Goal: Task Accomplishment & Management: Complete application form

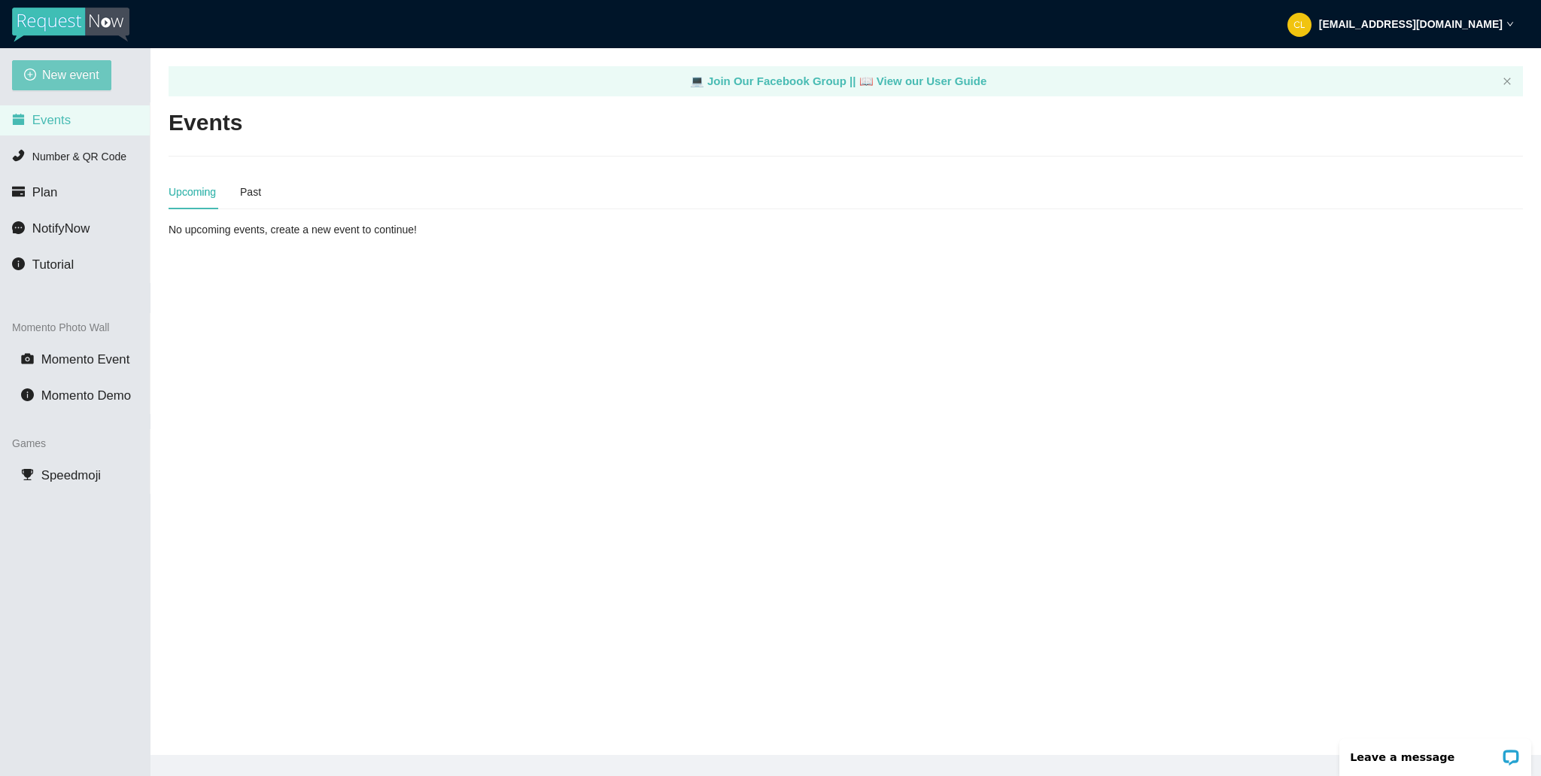
click at [66, 86] on button "New event" at bounding box center [61, 75] width 99 height 30
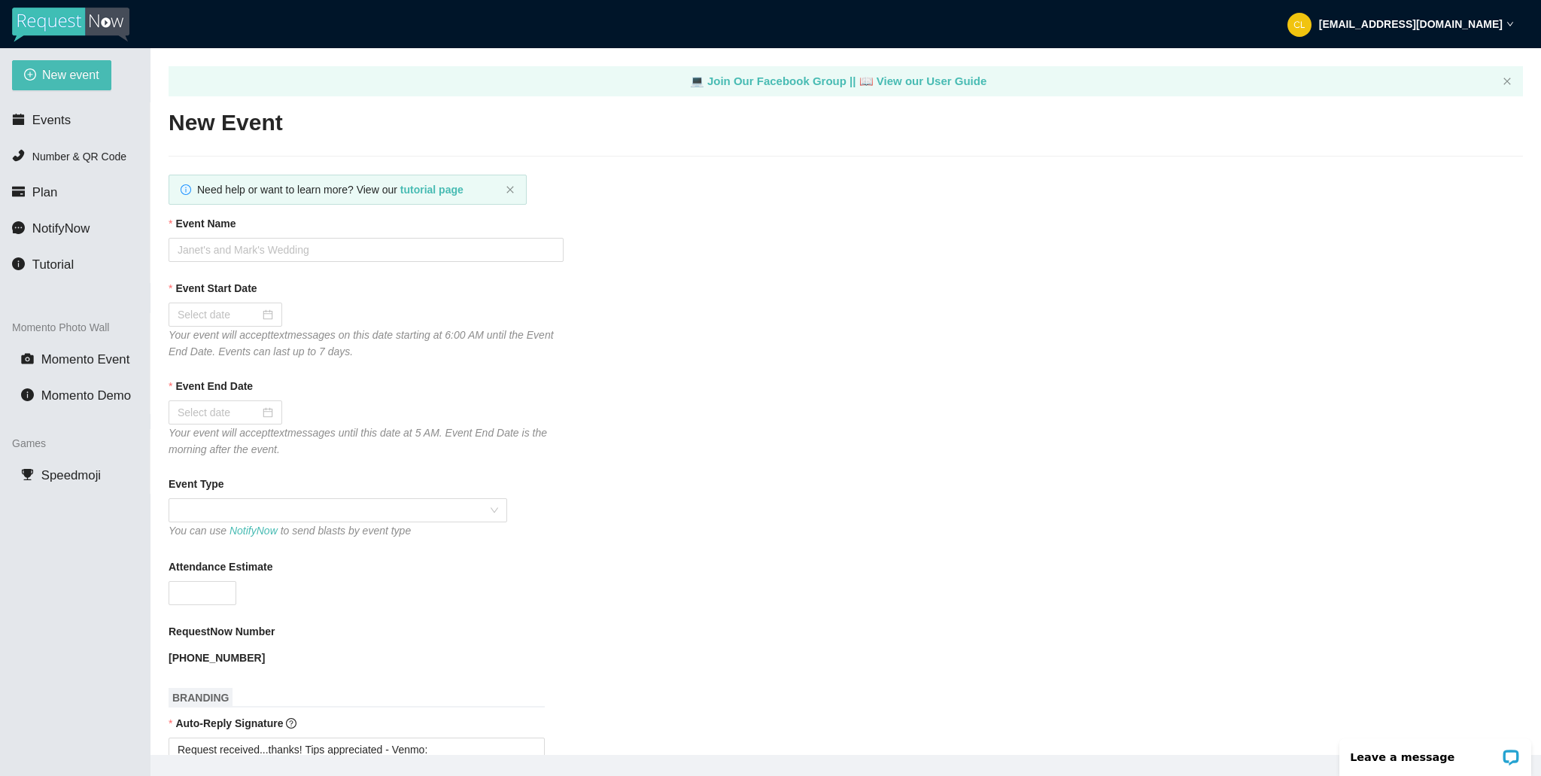
click at [284, 236] on div "Event Name" at bounding box center [846, 226] width 1355 height 23
click at [270, 247] on input "Event Name" at bounding box center [366, 250] width 395 height 24
drag, startPoint x: 275, startPoint y: 249, endPoint x: 87, endPoint y: 253, distance: 188.2
click at [86, 253] on section "New event Events Number & QR Code Plan NotifyNow Tutorial Momento Photo Wall Mo…" at bounding box center [770, 436] width 1541 height 776
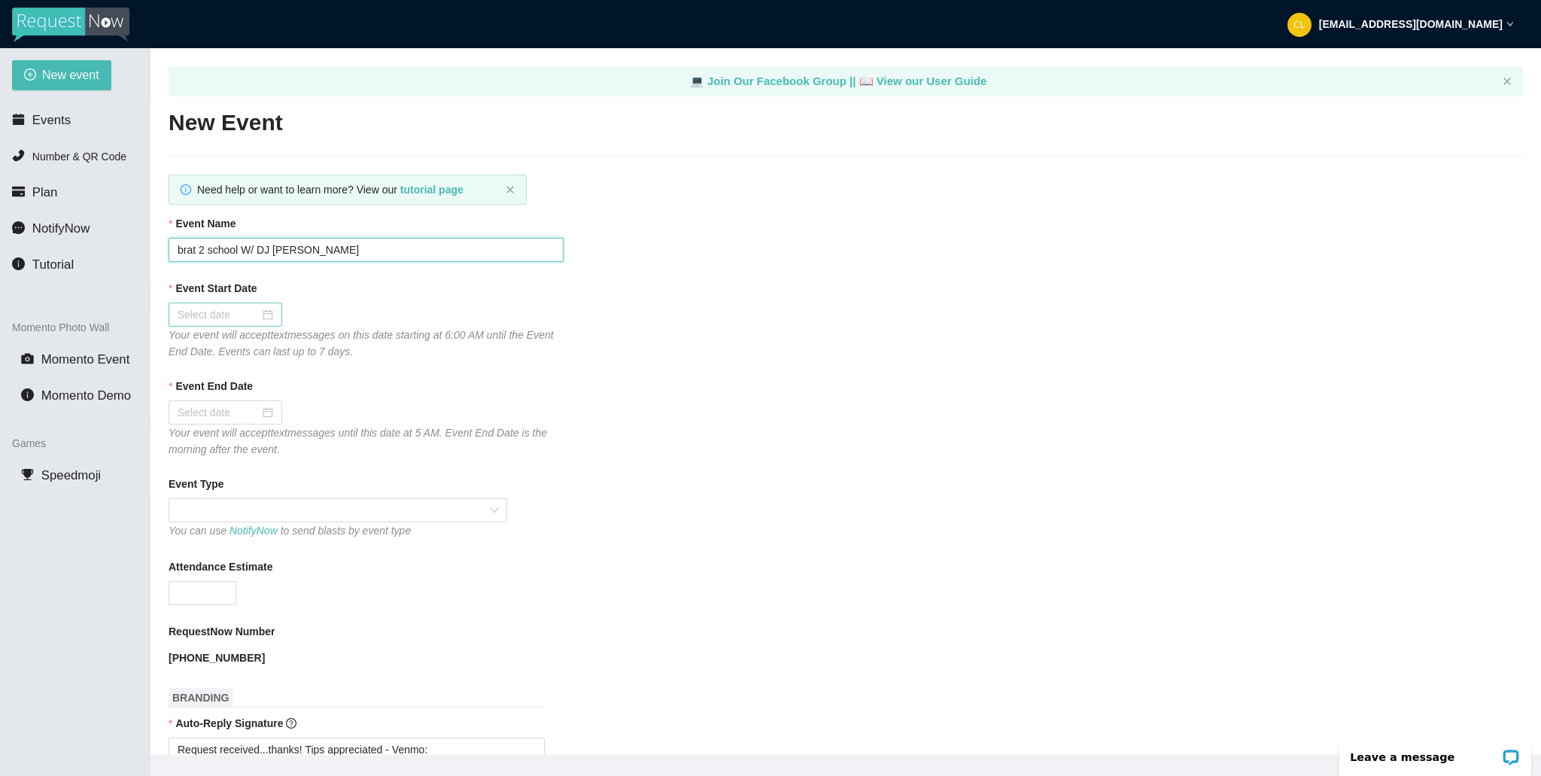
type input "brat 2 school W/ DJ Brian Derrick"
click at [233, 322] on input "Event Start Date" at bounding box center [219, 314] width 82 height 17
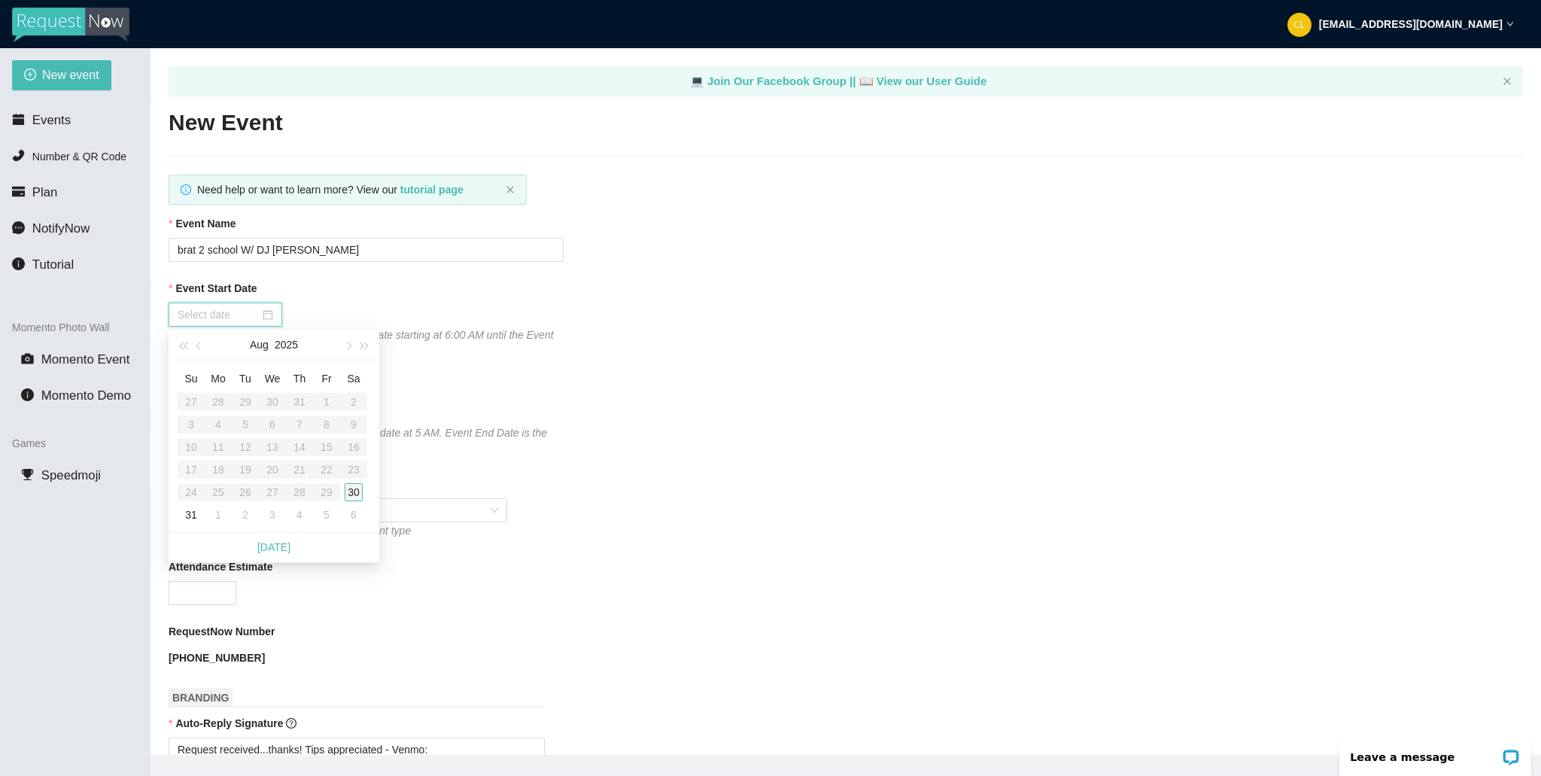
type input "08/30/2025"
click at [354, 485] on div "30" at bounding box center [354, 492] width 18 height 18
type input "08/31/2025"
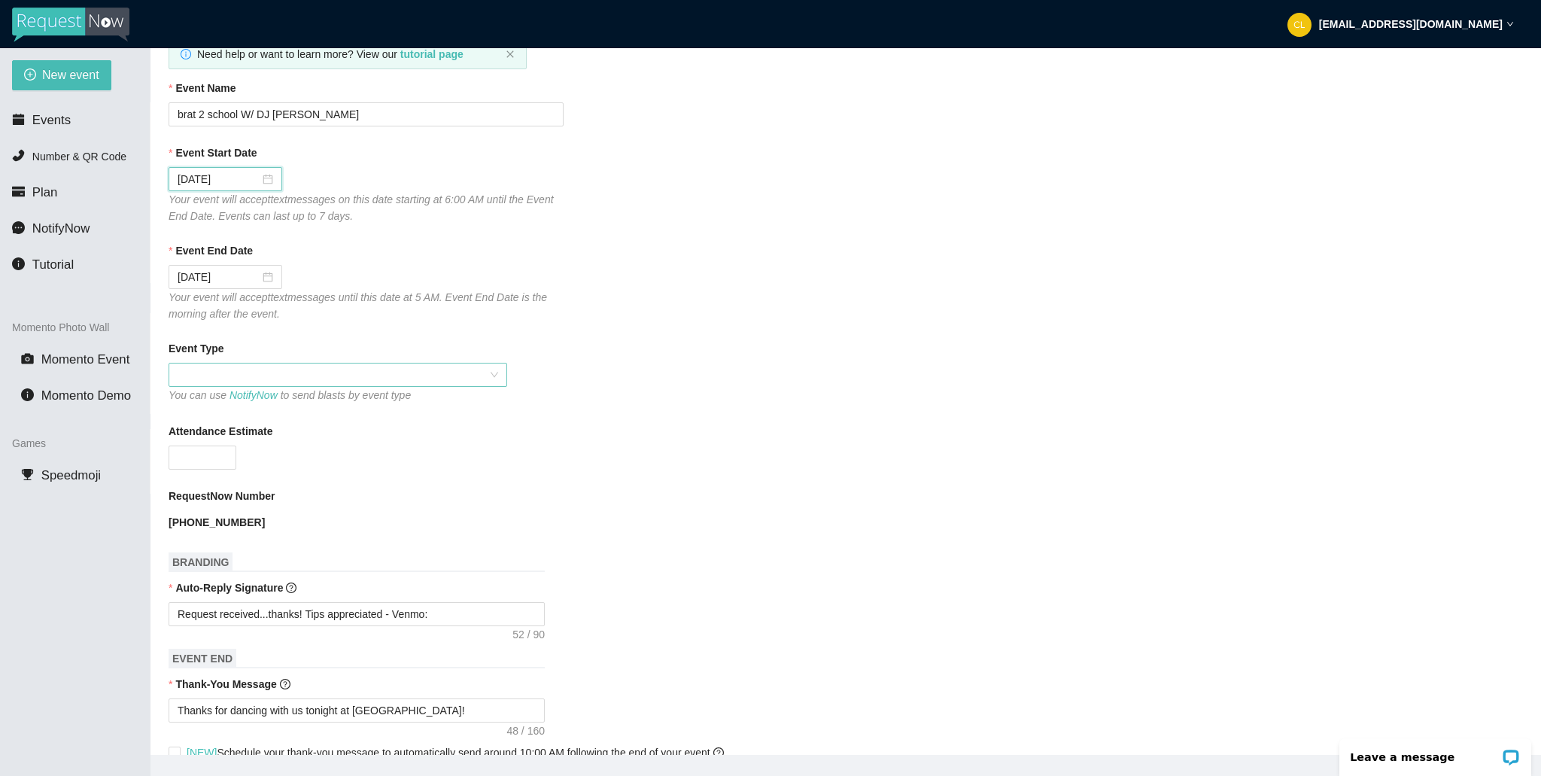
scroll to position [137, 0]
click at [312, 364] on span at bounding box center [338, 373] width 321 height 23
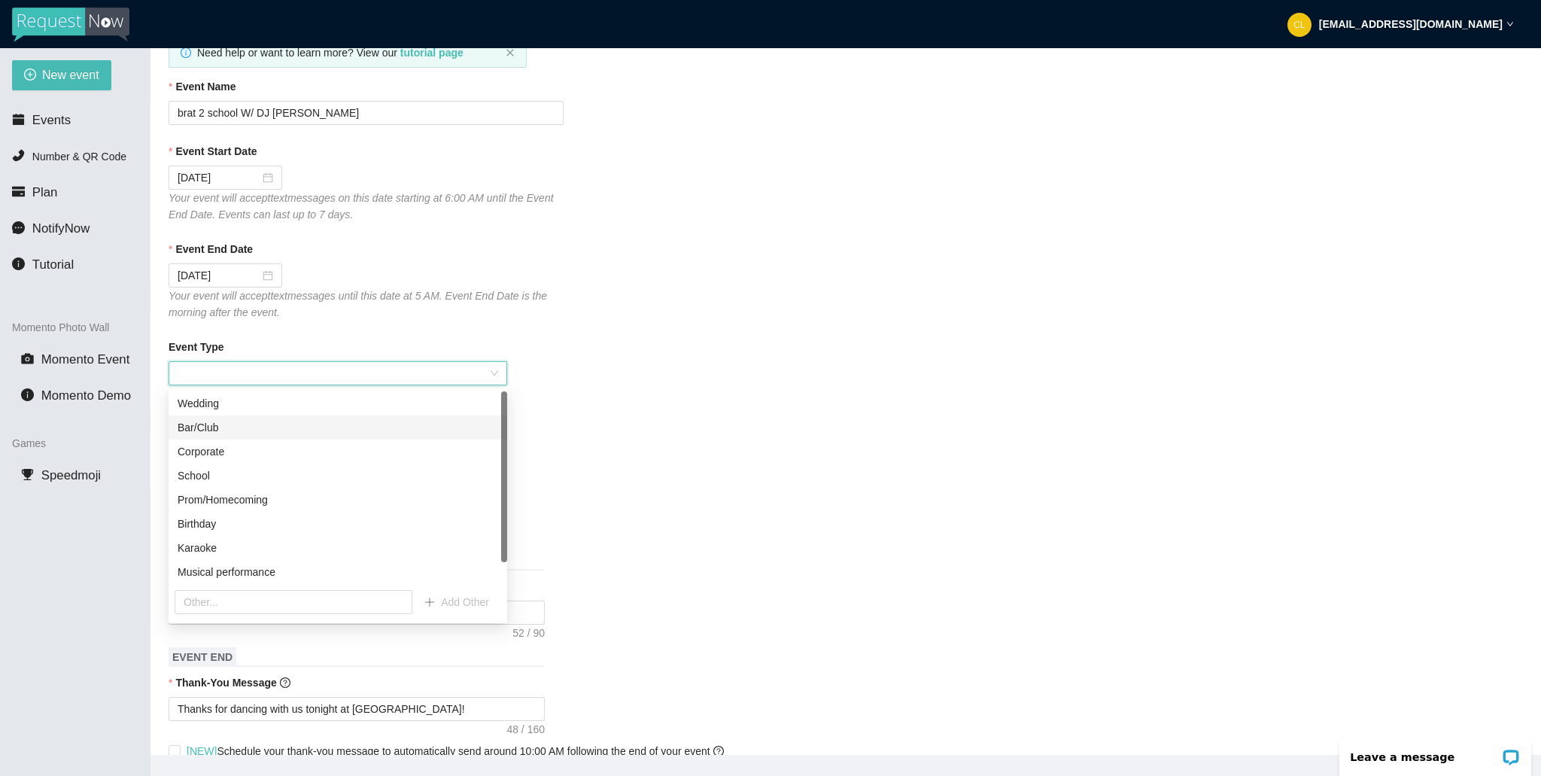
click at [320, 427] on div "Bar/Club" at bounding box center [338, 427] width 321 height 17
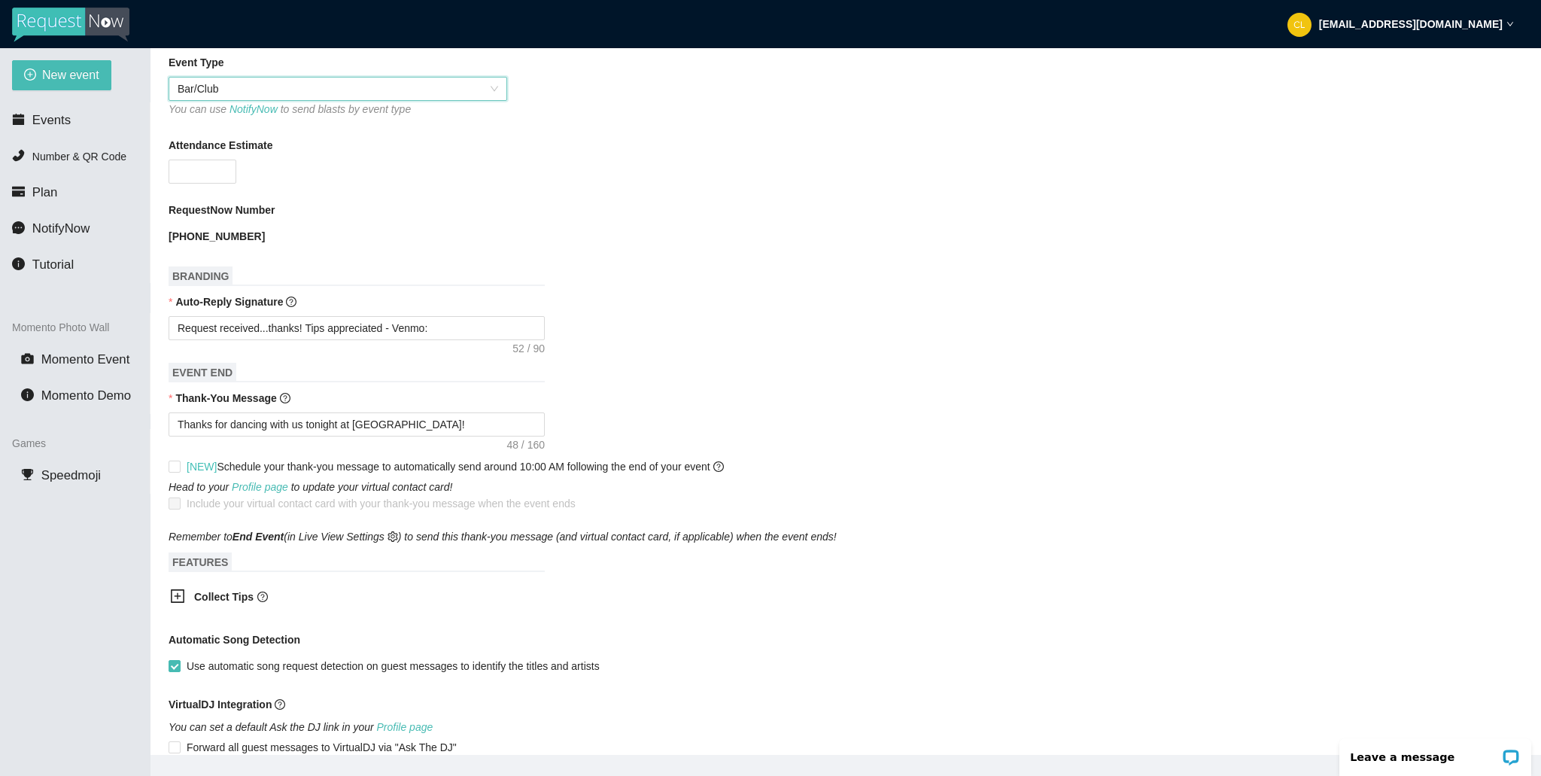
scroll to position [427, 0]
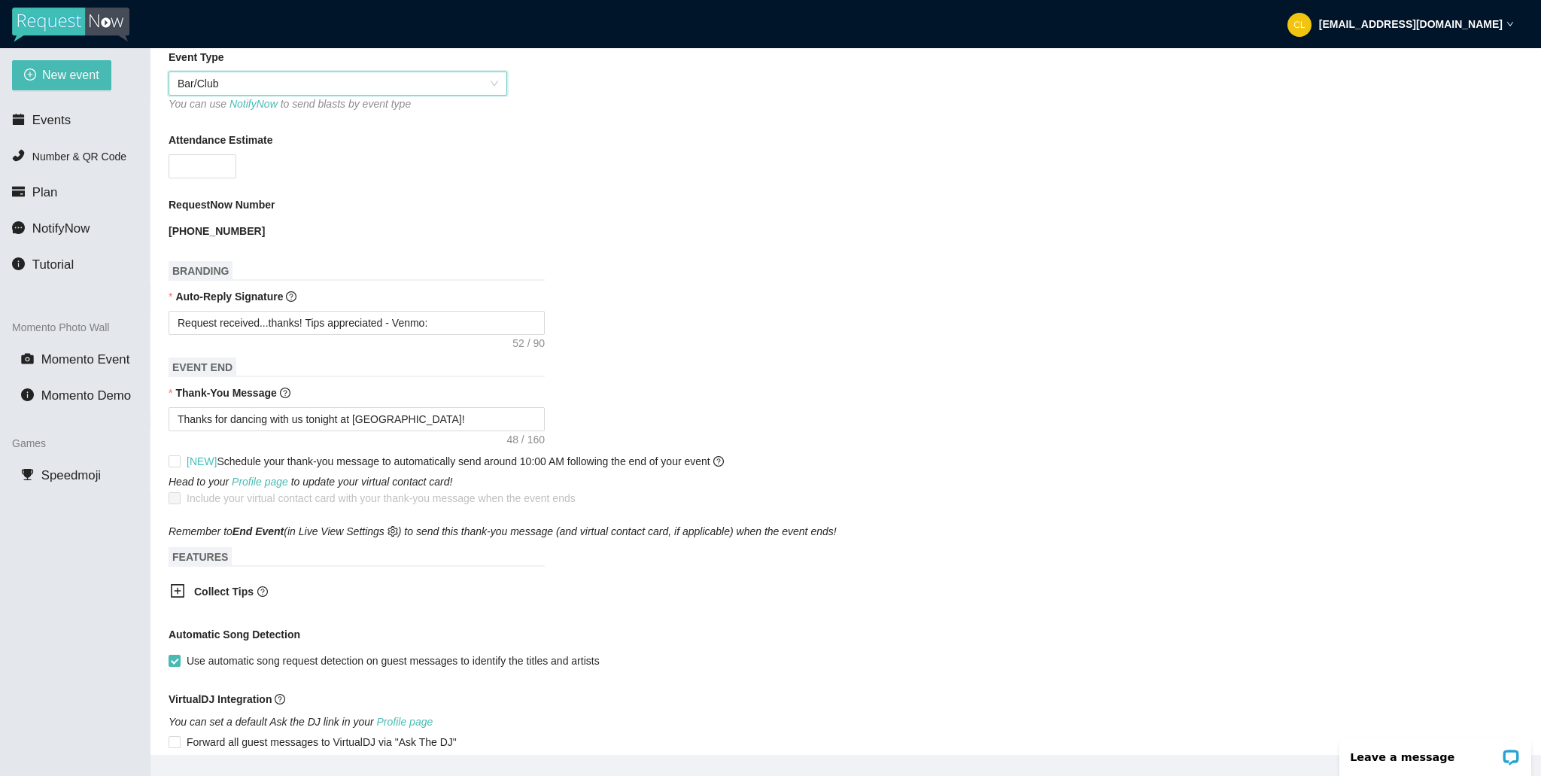
click at [209, 592] on b "Collect Tips" at bounding box center [223, 591] width 59 height 12
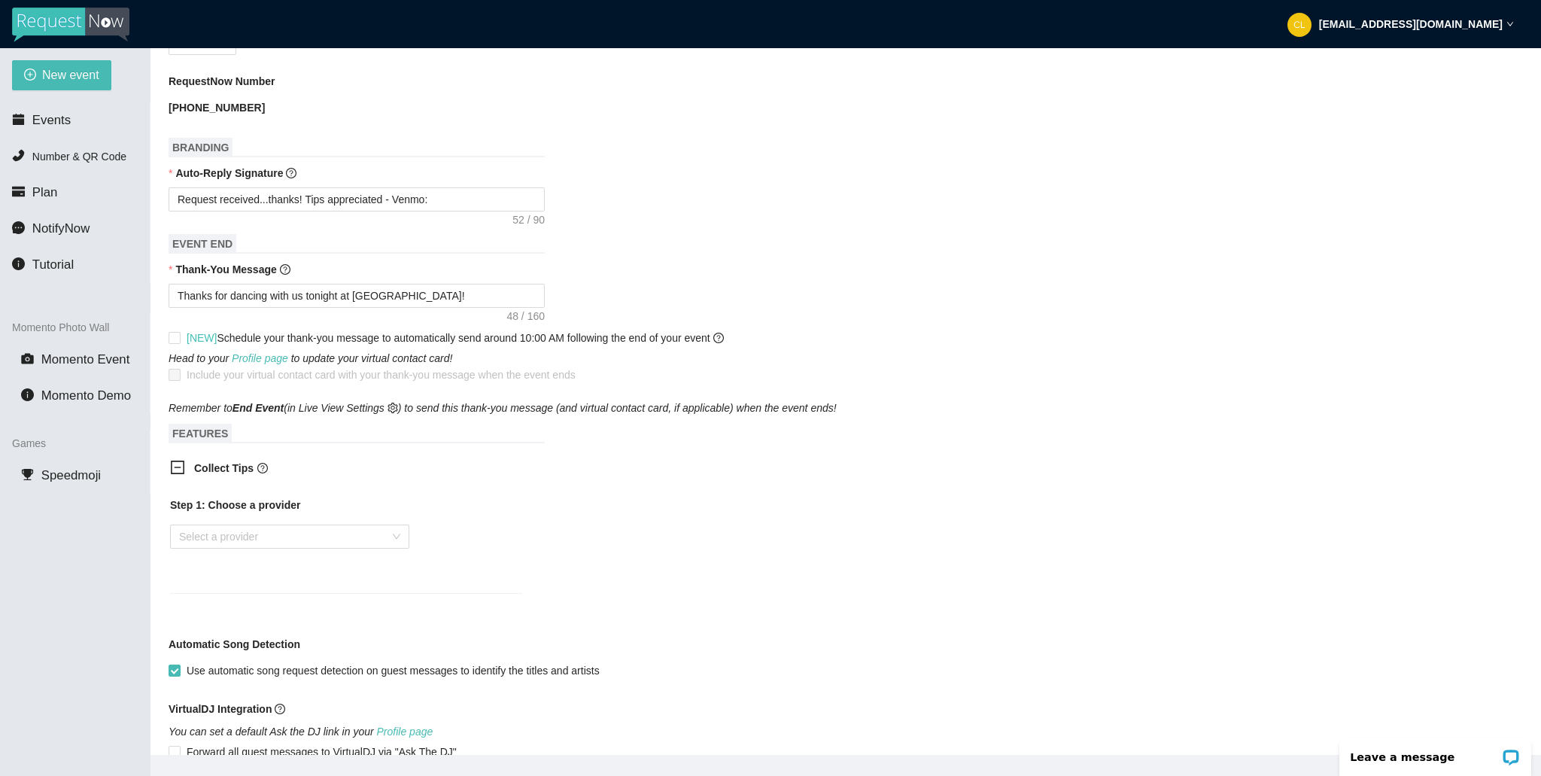
click at [390, 551] on div "Step 1: Choose a provider Select a provider" at bounding box center [346, 536] width 352 height 78
click at [397, 543] on div "Select a provider" at bounding box center [289, 534] width 239 height 24
click at [343, 558] on div "PayPal.Me" at bounding box center [289, 563] width 221 height 17
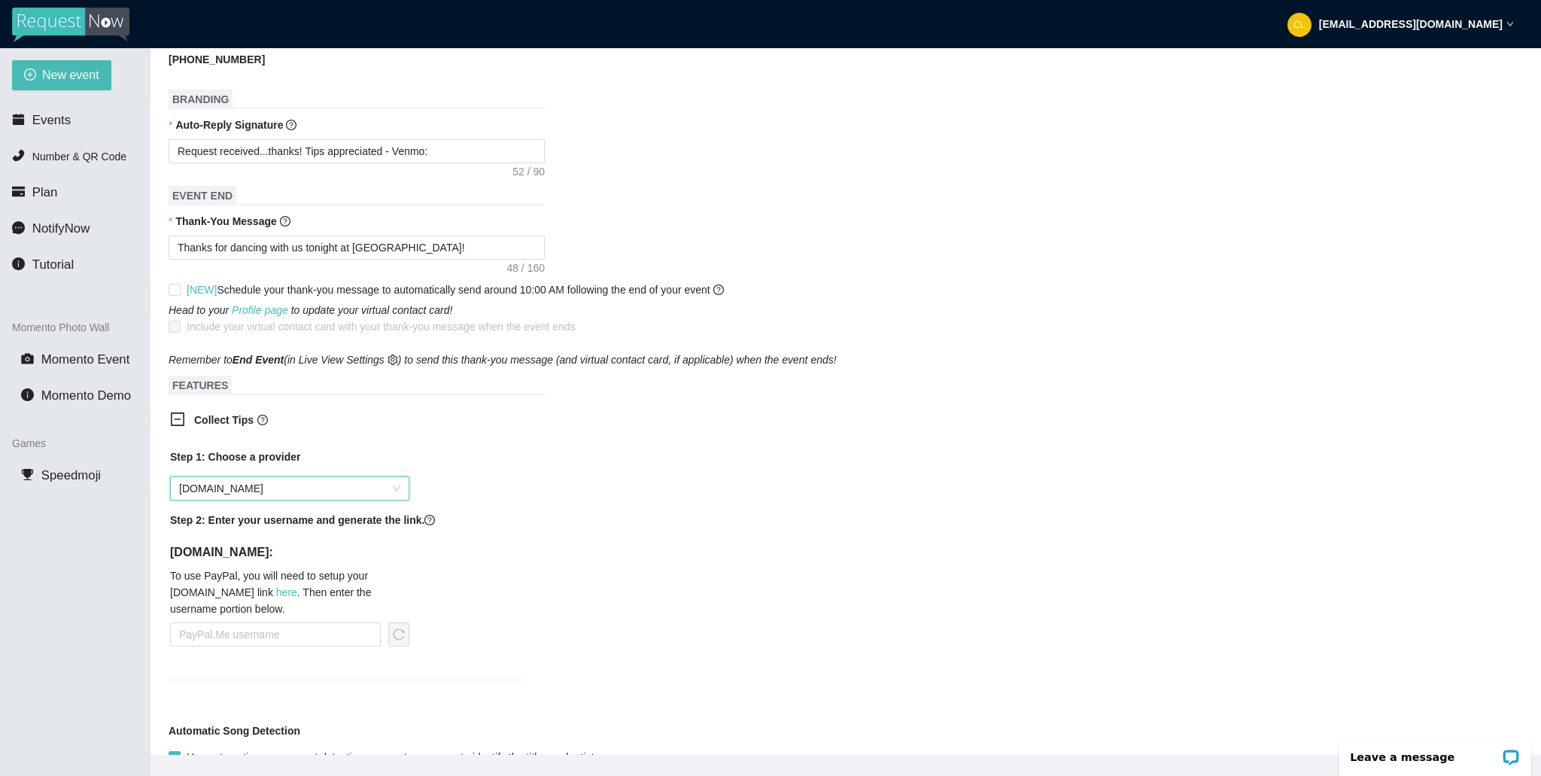
scroll to position [609, 0]
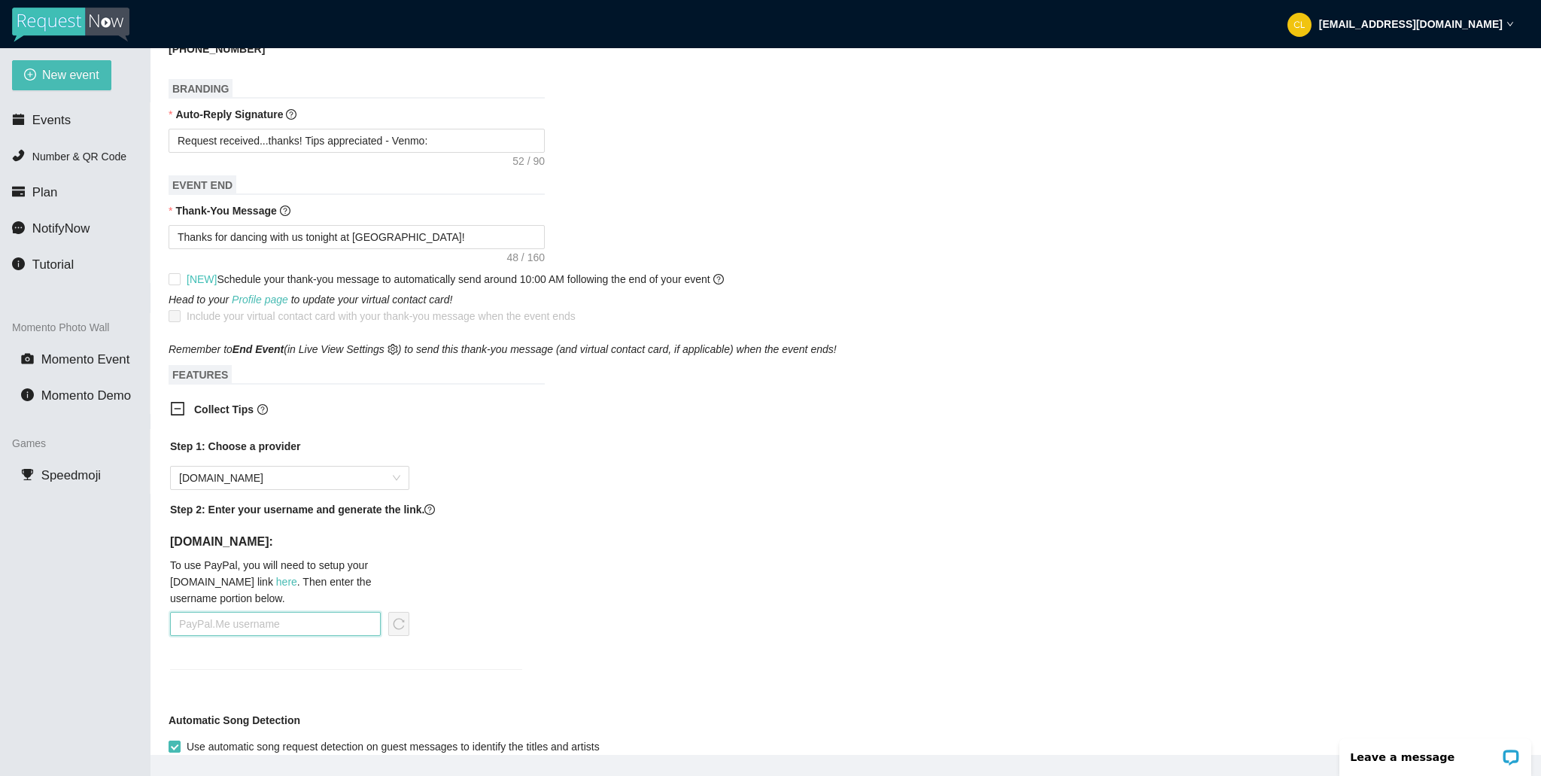
click at [322, 620] on input "text" at bounding box center [275, 624] width 211 height 24
type input "djbrianderrick"
click at [389, 628] on span "reload" at bounding box center [399, 624] width 20 height 12
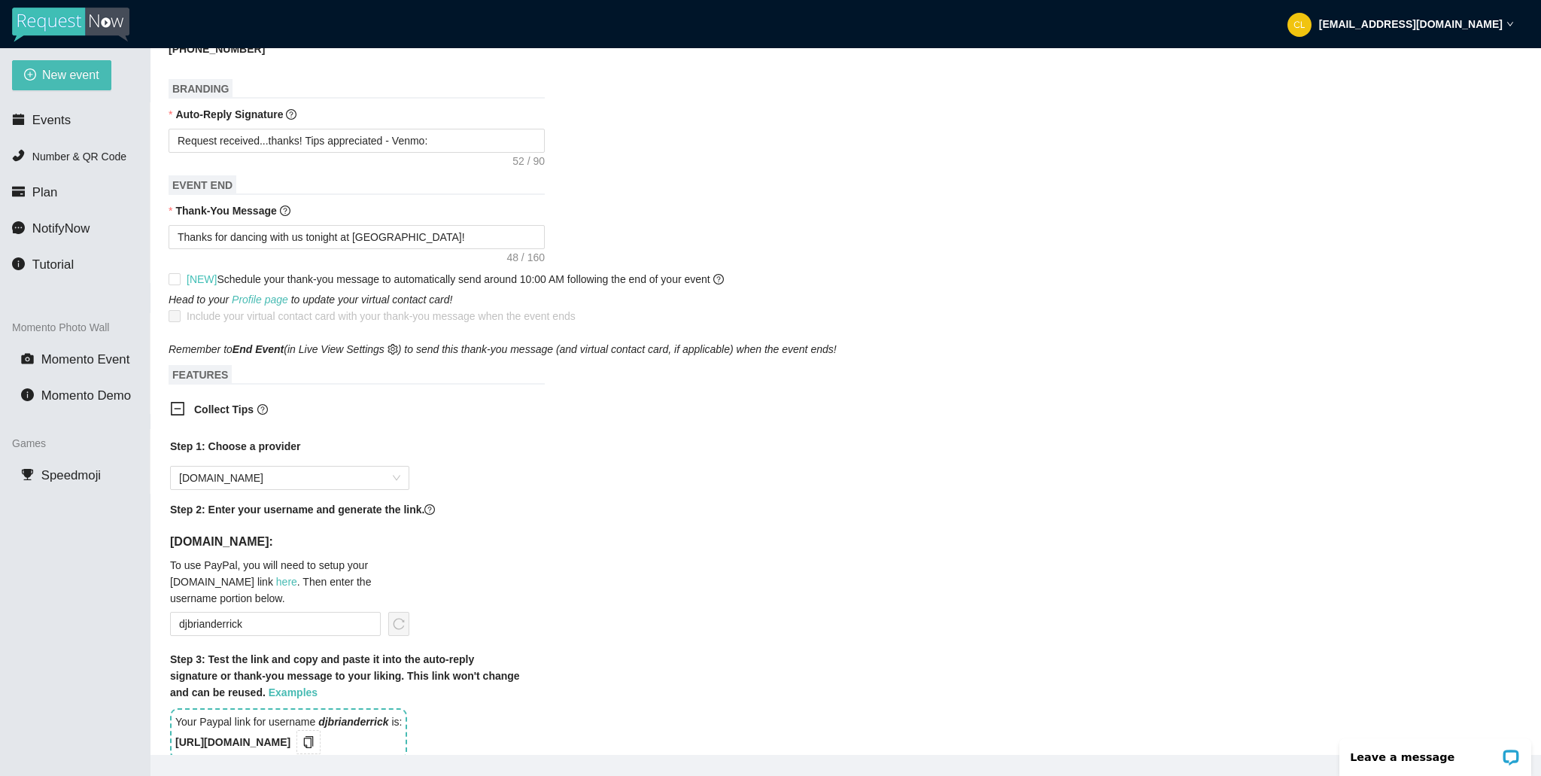
scroll to position [685, 0]
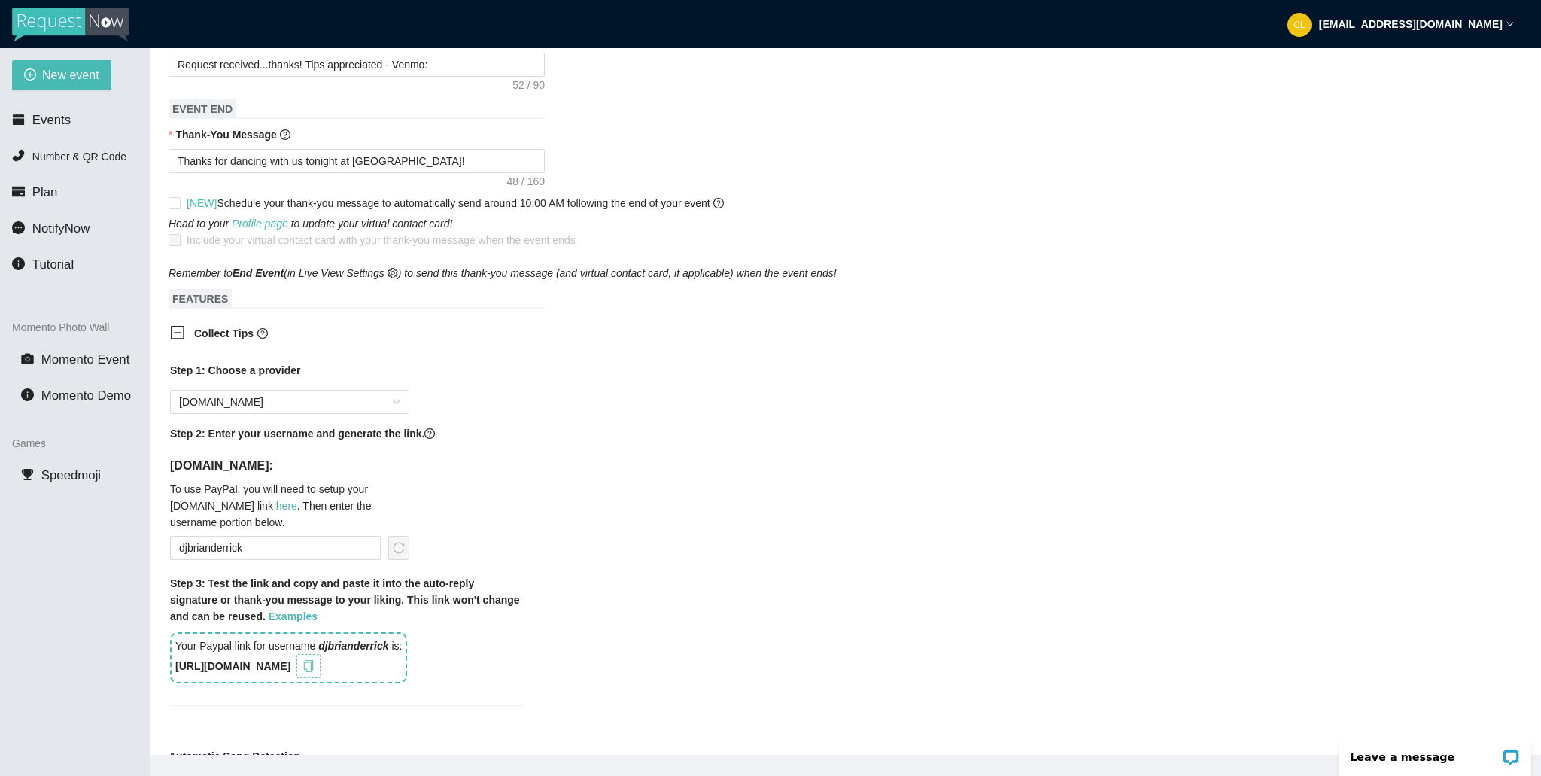
click at [315, 670] on icon "copy" at bounding box center [309, 666] width 12 height 12
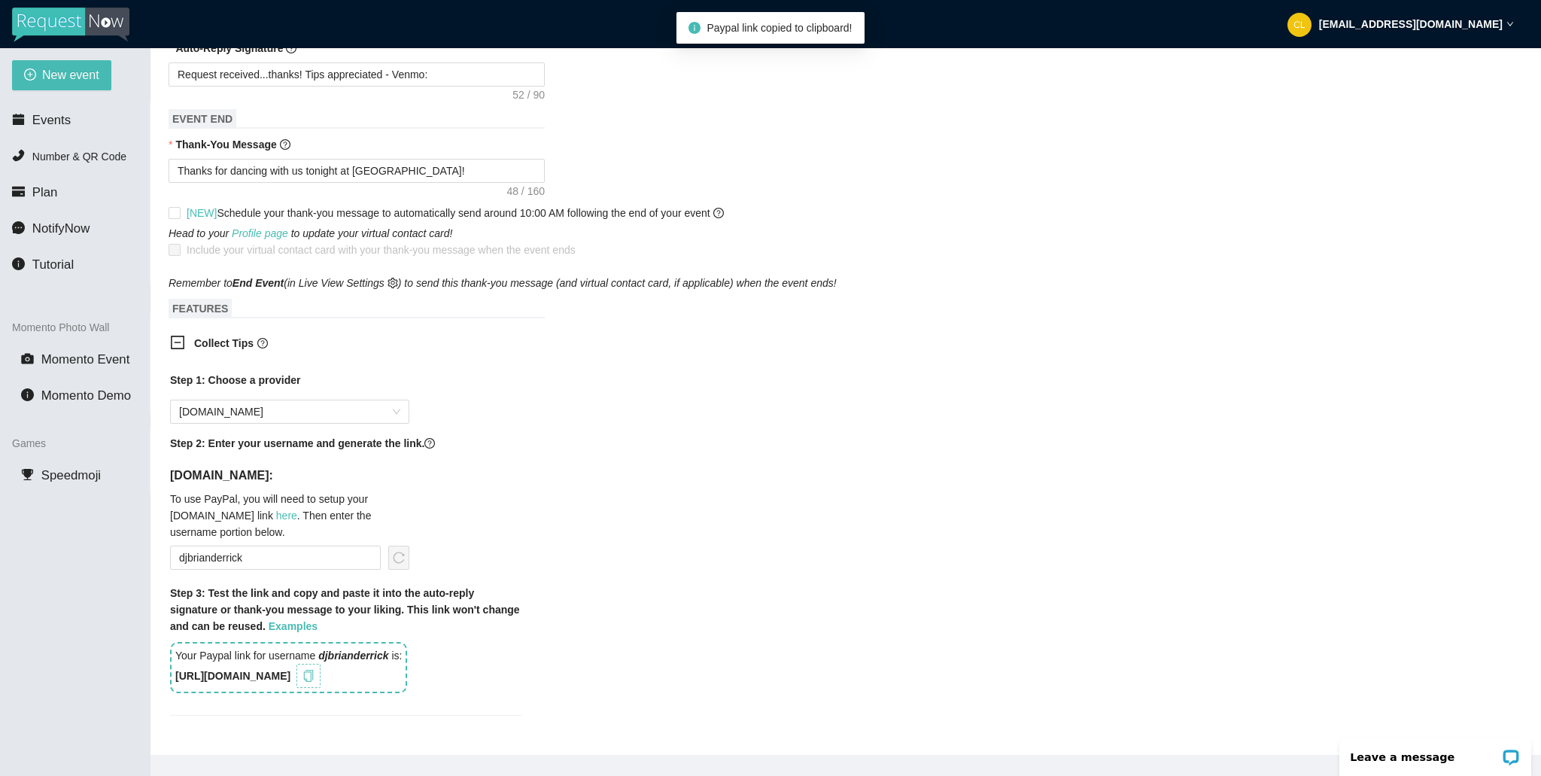
scroll to position [671, 0]
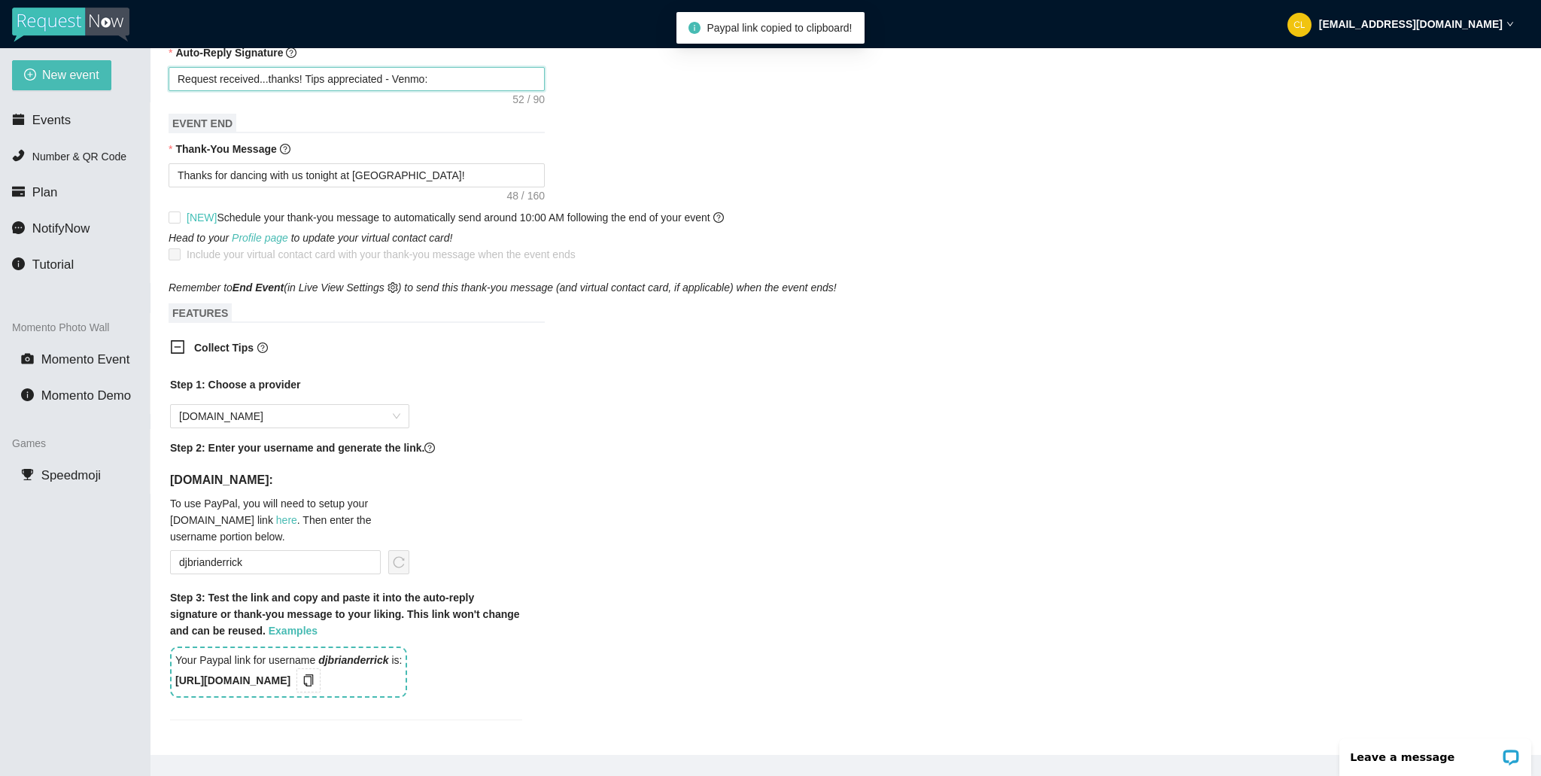
click at [415, 78] on textarea "Request received...thanks! Tips appreciated - Venmo:" at bounding box center [357, 79] width 376 height 24
type textarea "Request received...thanks! Tips appreciated - t:"
type textarea "Request received...thanks! Tips appreciated - ti:"
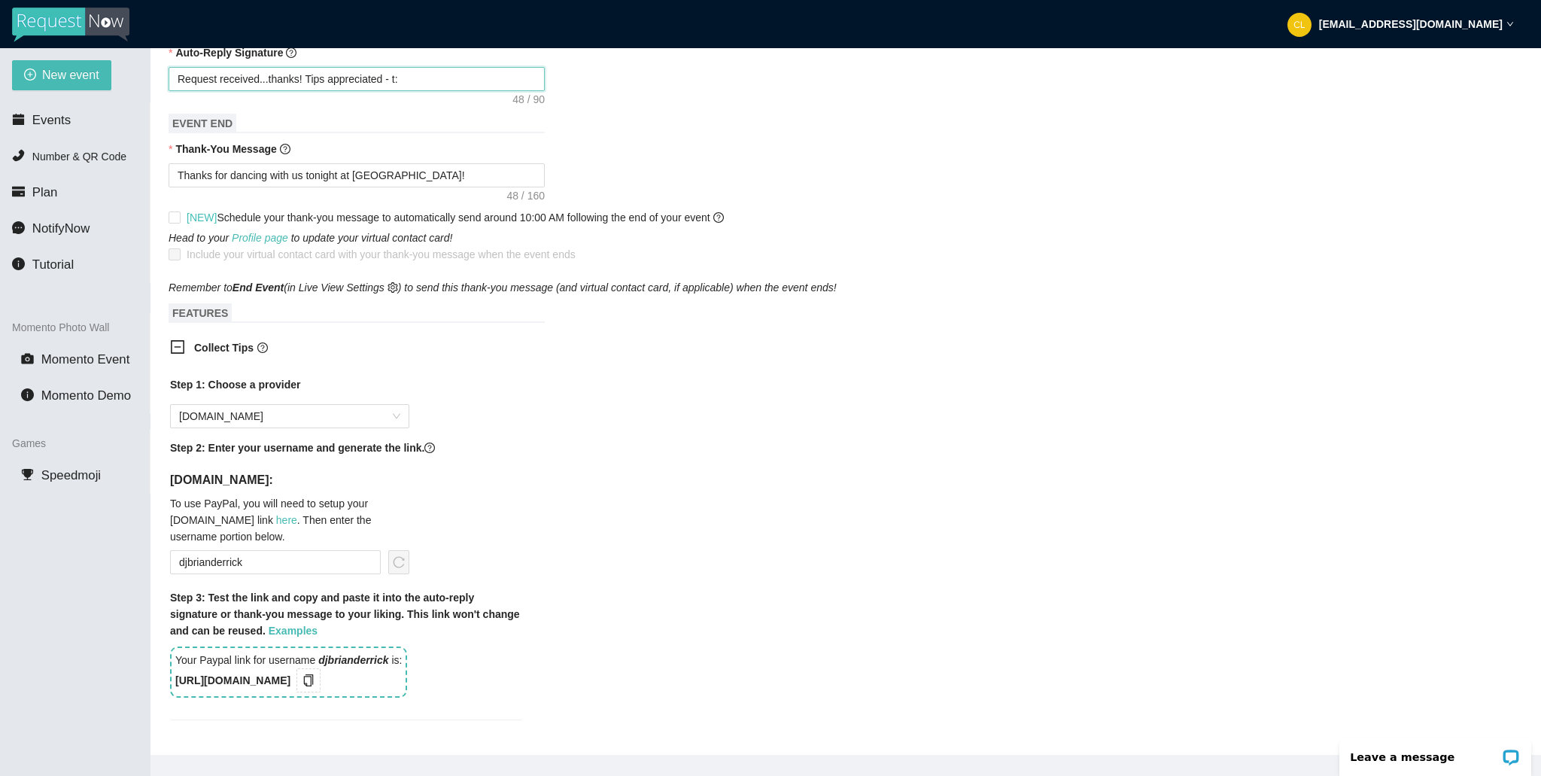
type textarea "Request received...thanks! Tips appreciated - ti:"
type textarea "Request received...thanks! Tips appreciated - tip:"
type textarea "Request received...thanks! Tips appreciated - tips:"
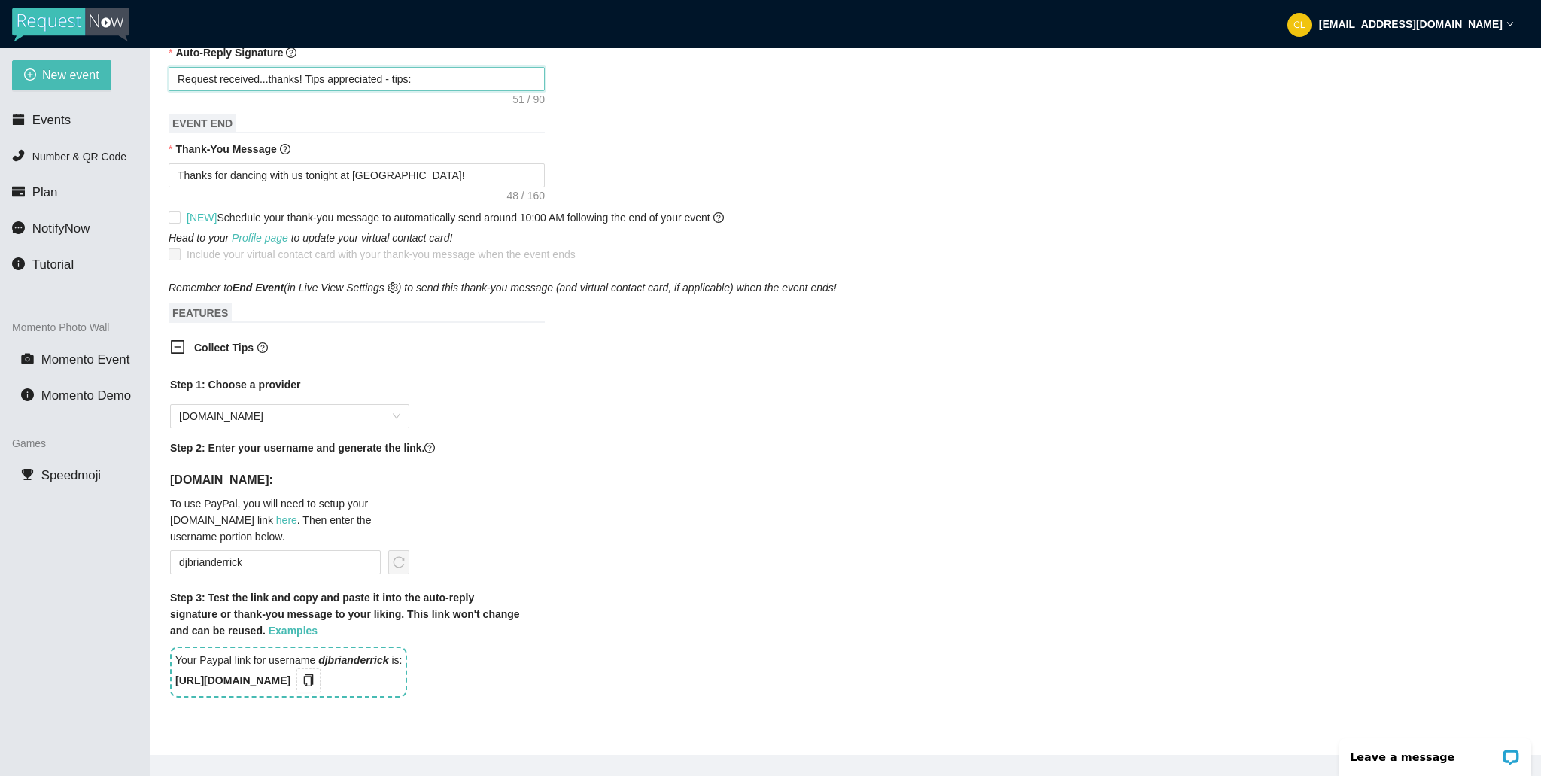
type textarea "Request received...thanks! Tips appreciated - tips :"
click at [496, 81] on textarea "Request received...thanks! Tips appreciated - tips :" at bounding box center [357, 79] width 376 height 24
type textarea "Request received...thanks! Tips appreciated - tips :"
paste textarea "https://songtip.me/4p5pxru"
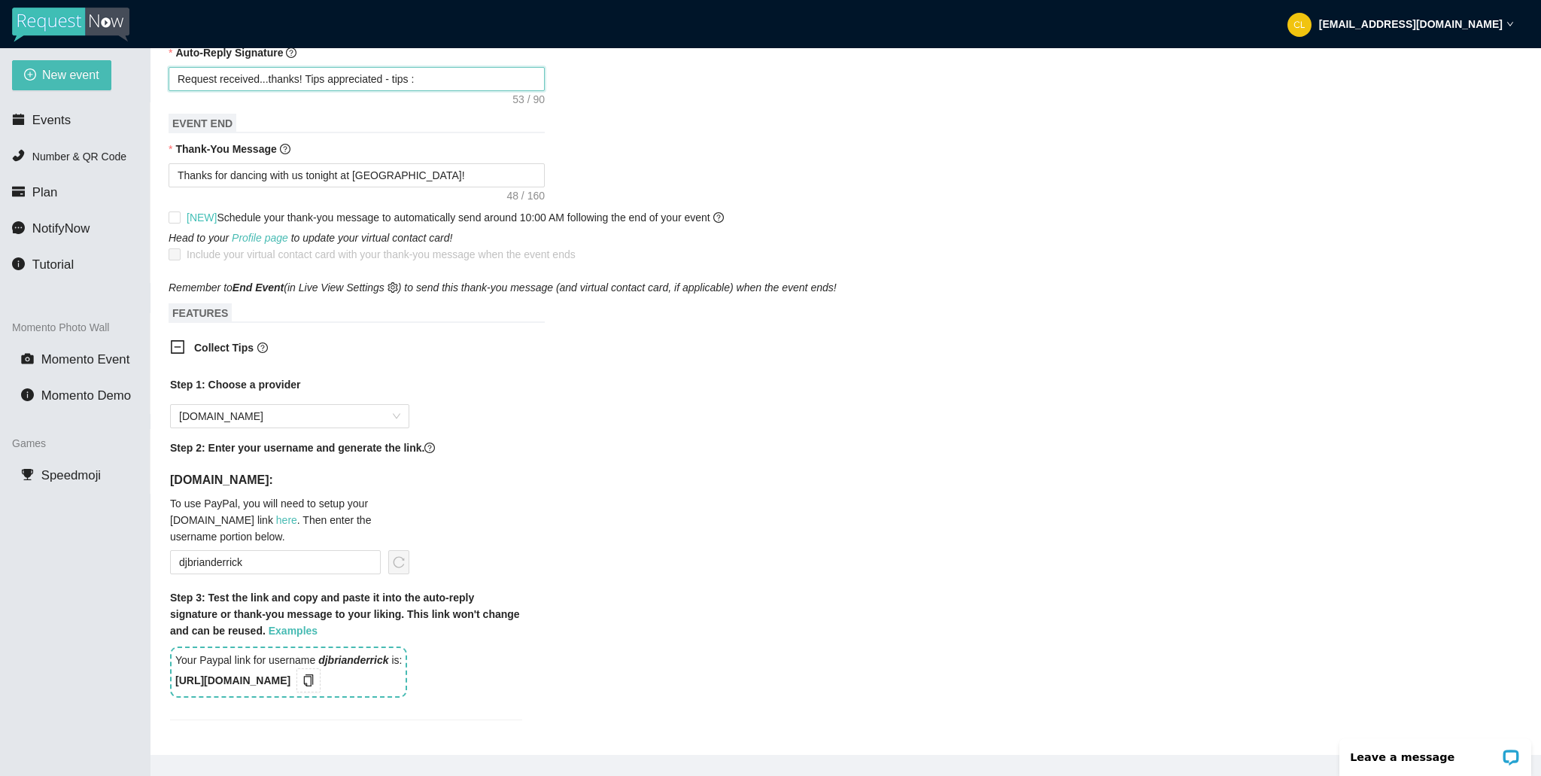
type textarea "Request received...thanks! Tips appreciated - tips : https://songtip.me/4p5pxru"
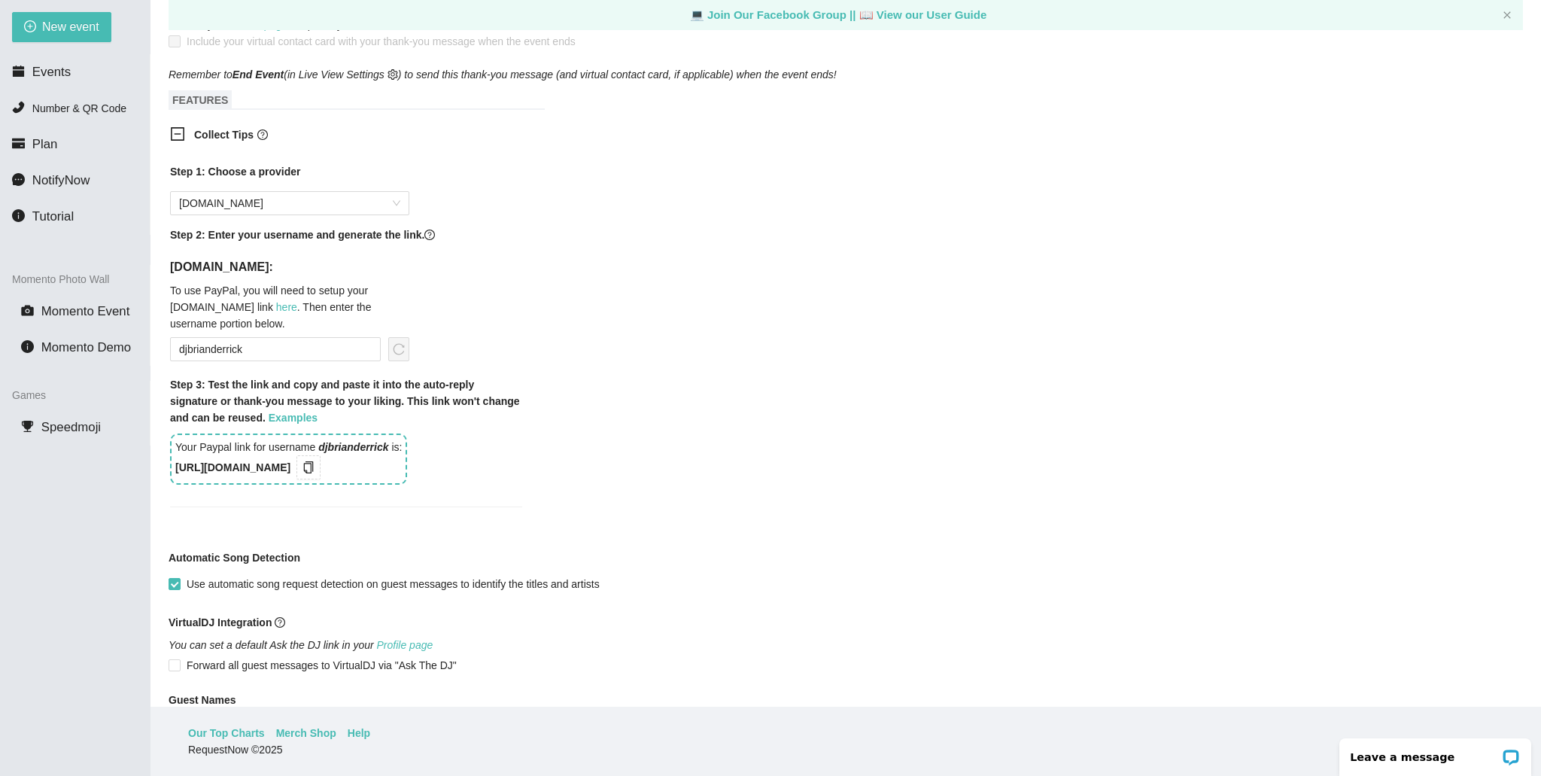
scroll to position [1047, 0]
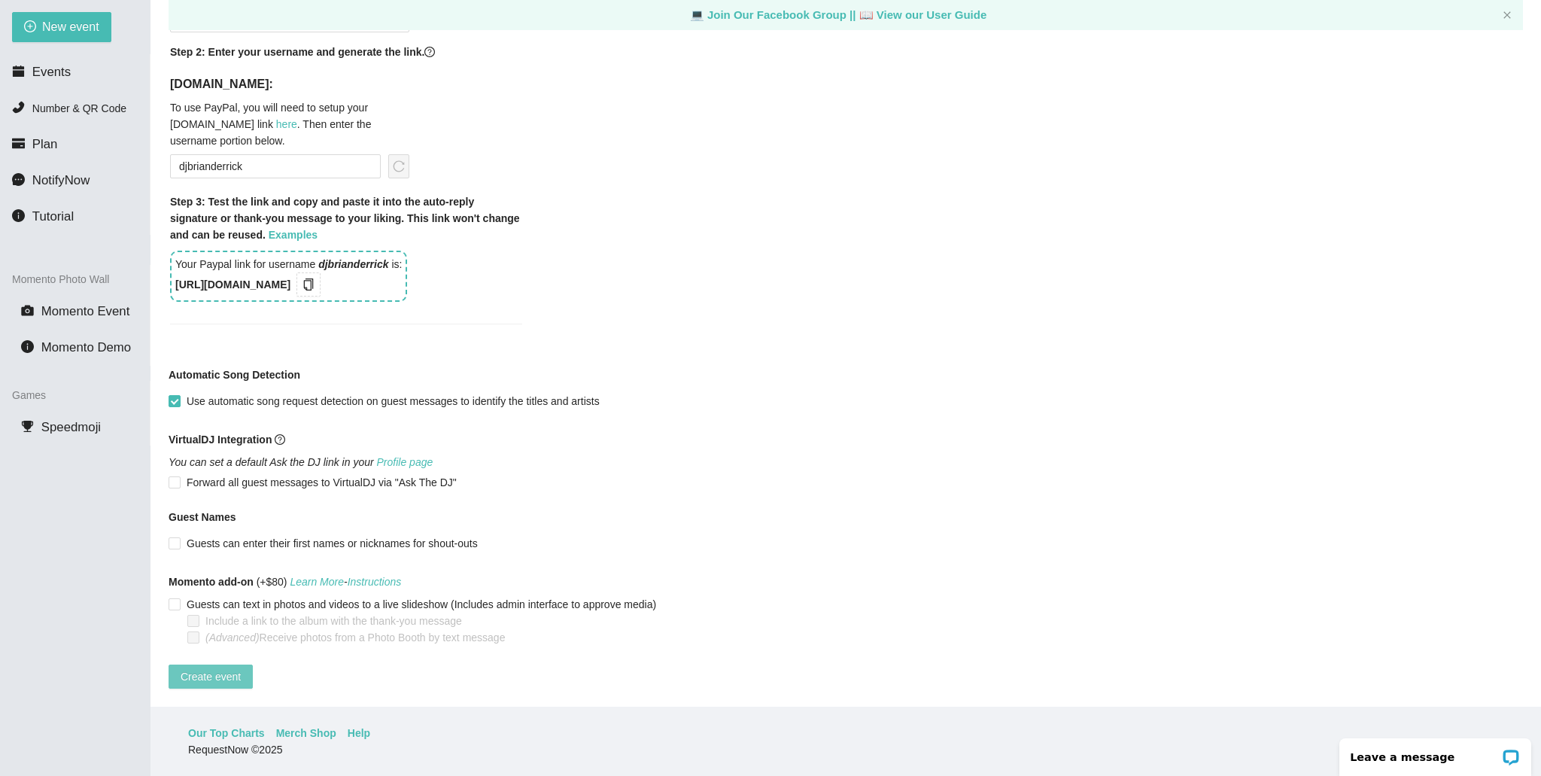
type textarea "Request received...thanks! Tips appreciated - tips : https://songtip.me/4p5pxru"
click at [215, 670] on span "Create event" at bounding box center [211, 676] width 60 height 17
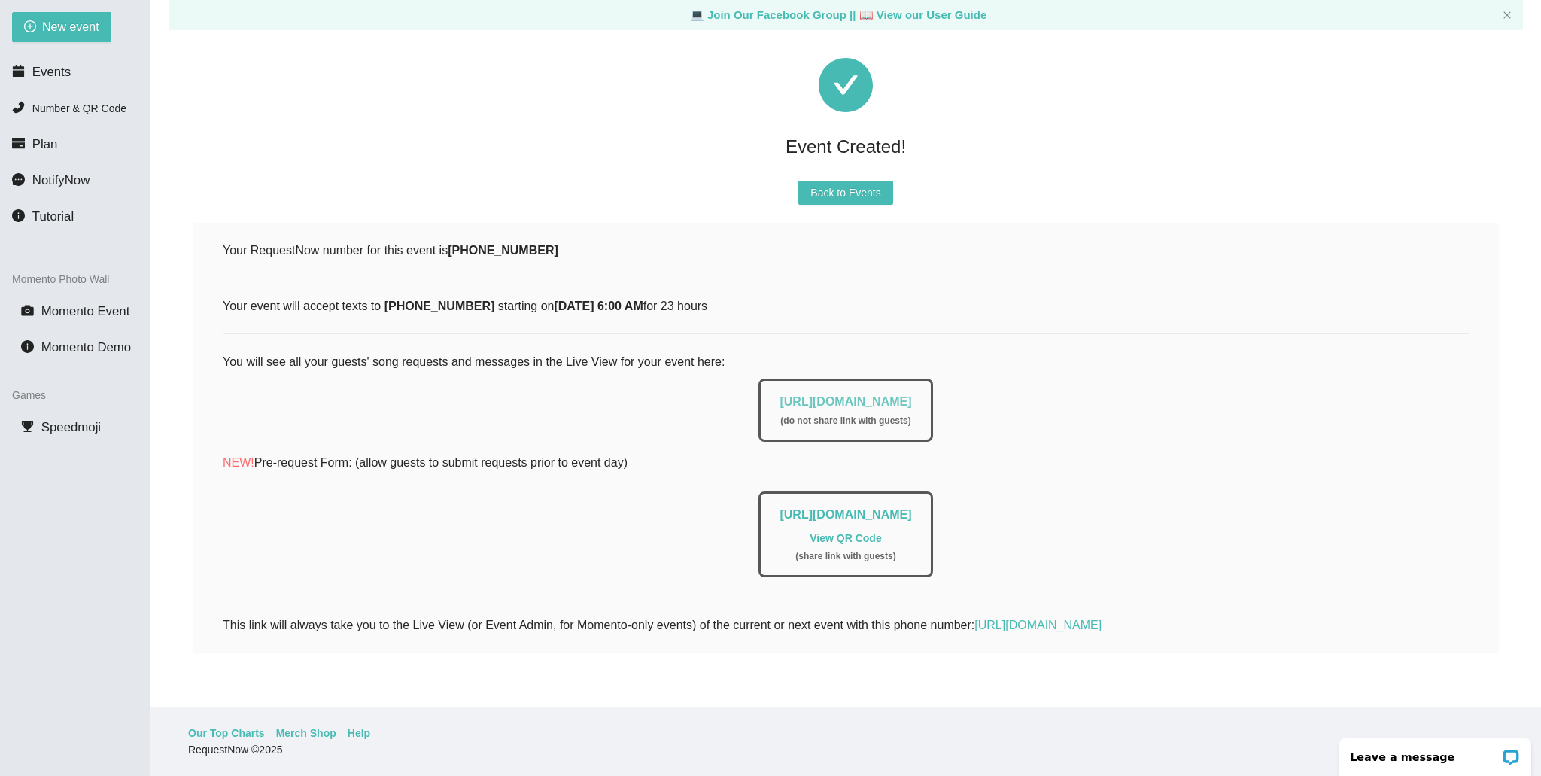
click at [911, 395] on link "https://app.requestnow.io/live/emodkde" at bounding box center [846, 401] width 132 height 13
